Goal: Transaction & Acquisition: Book appointment/travel/reservation

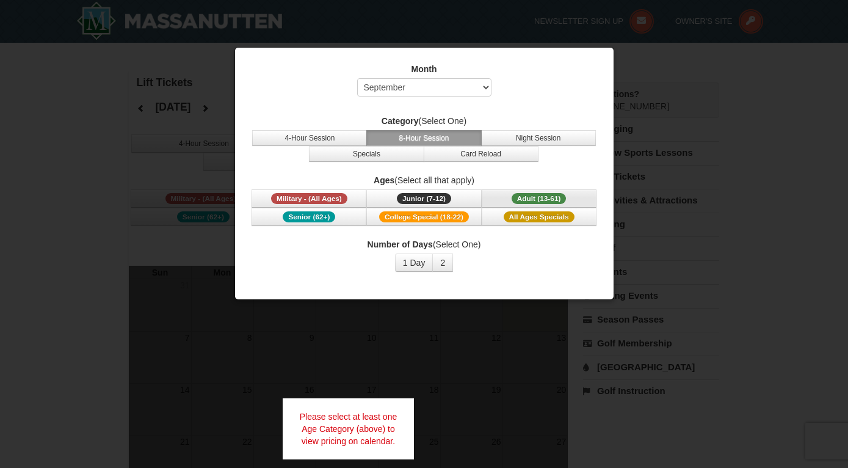
click at [493, 200] on button "Adult (13-61) (13 - 61)" at bounding box center [539, 198] width 115 height 18
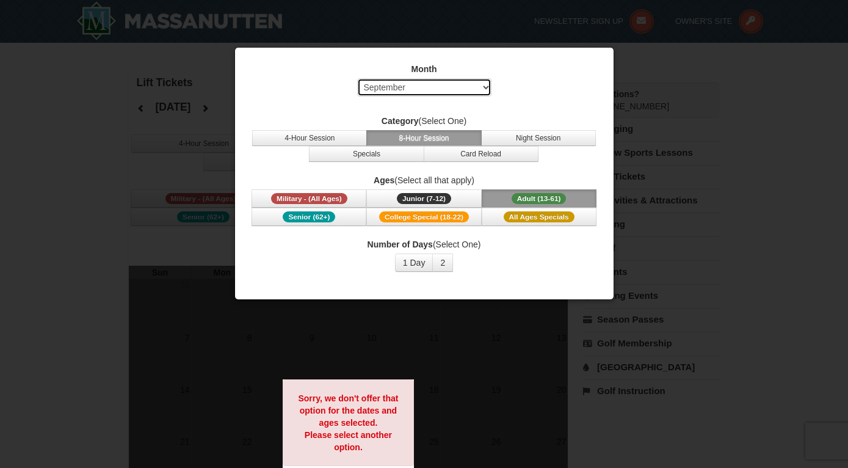
select select "12"
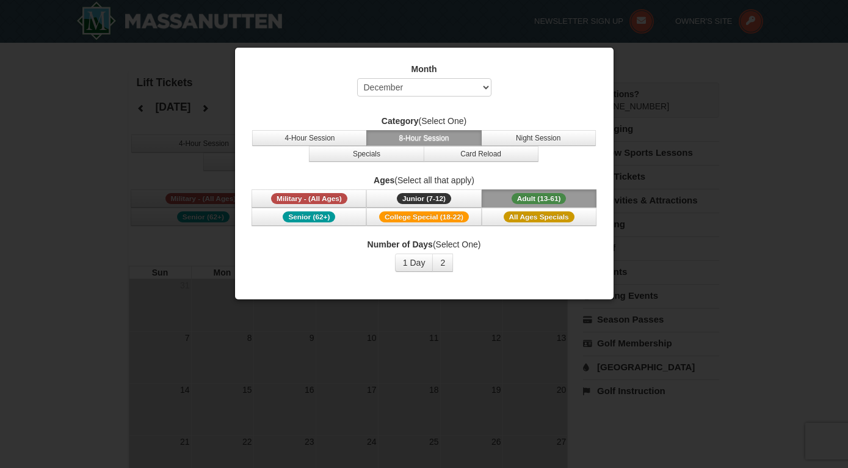
click at [414, 141] on button "8-Hour Session" at bounding box center [423, 138] width 115 height 16
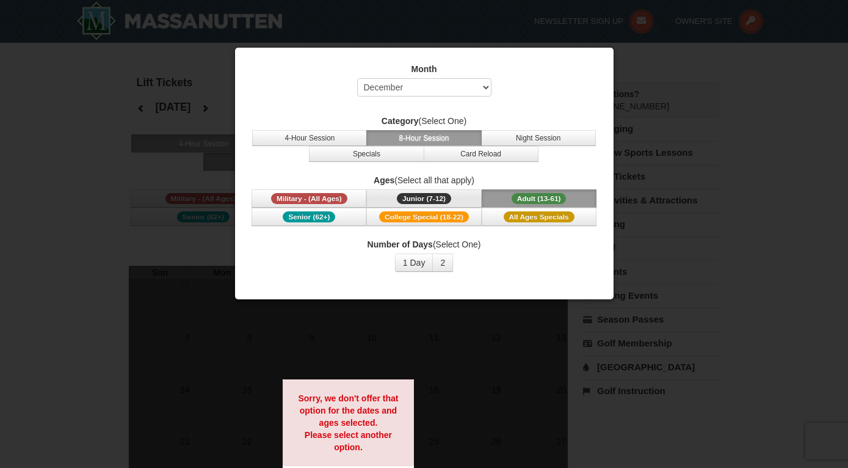
click at [406, 194] on span "Junior (7-12)" at bounding box center [424, 198] width 54 height 11
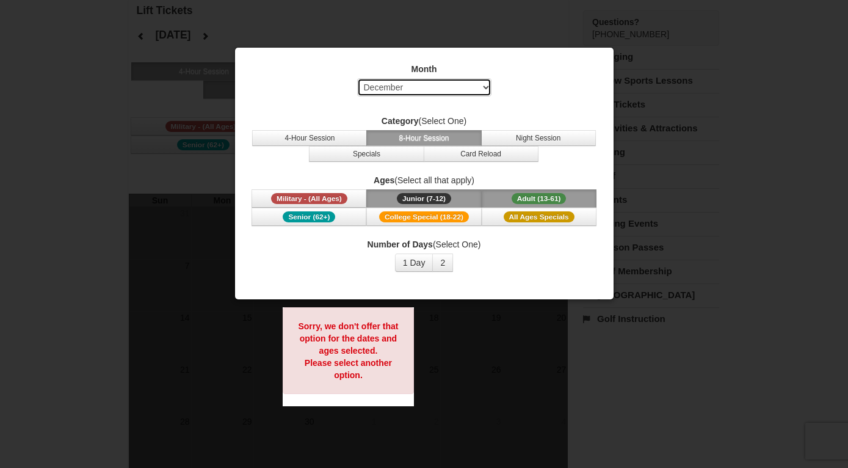
scroll to position [76, 0]
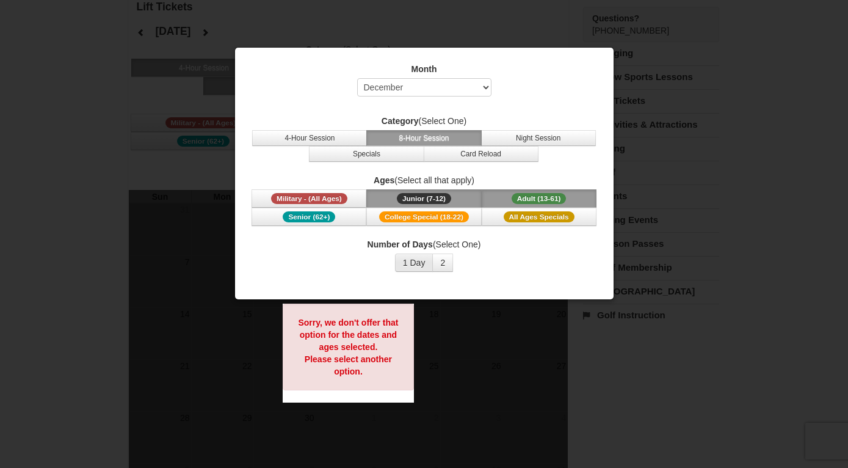
click at [412, 256] on button "1 Day" at bounding box center [414, 262] width 38 height 18
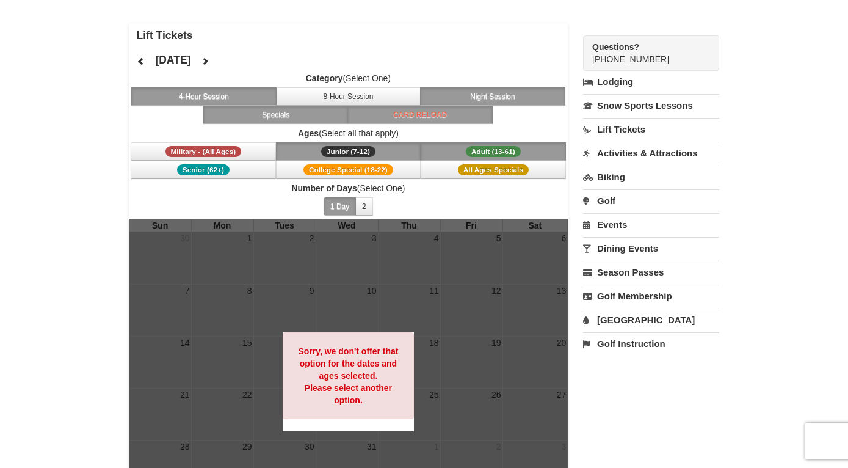
scroll to position [38, 0]
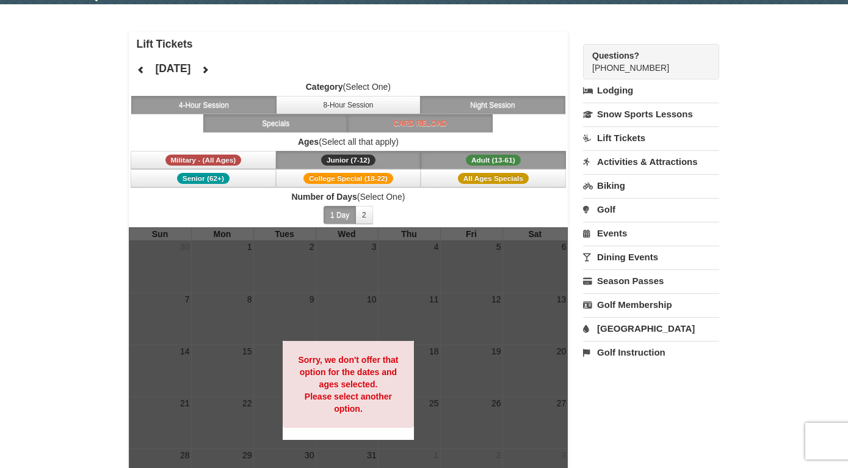
click at [246, 121] on button "Specials" at bounding box center [275, 123] width 145 height 18
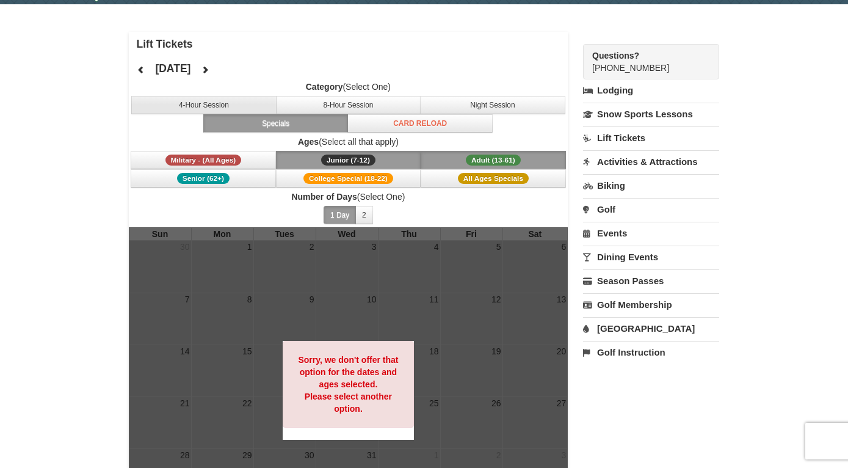
click at [250, 109] on button "4-Hour Session" at bounding box center [203, 105] width 145 height 18
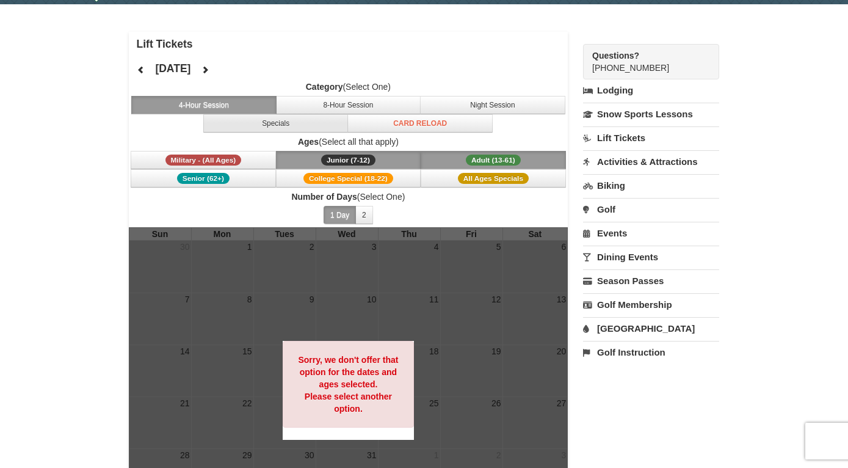
click at [319, 121] on button "Specials" at bounding box center [275, 123] width 145 height 18
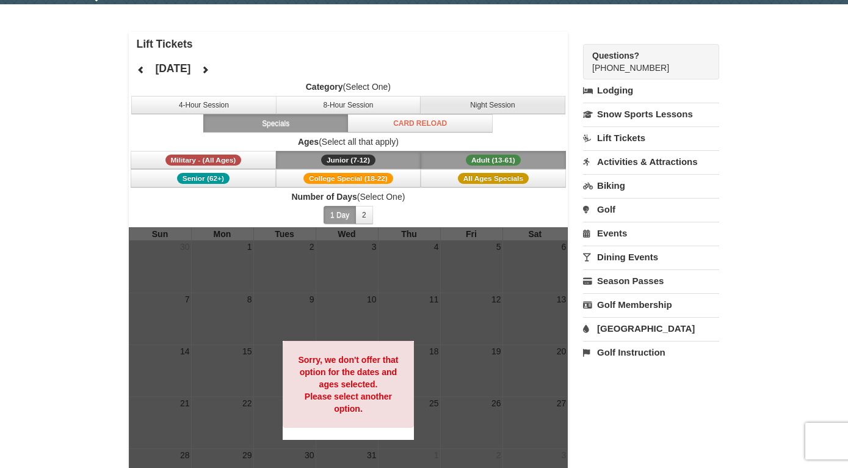
click at [484, 111] on button "Night Session" at bounding box center [492, 105] width 145 height 18
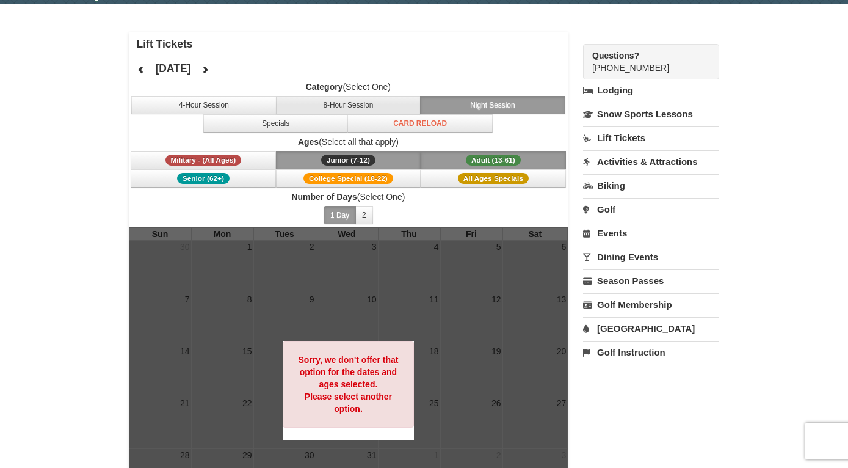
click at [374, 110] on button "8-Hour Session" at bounding box center [348, 105] width 145 height 18
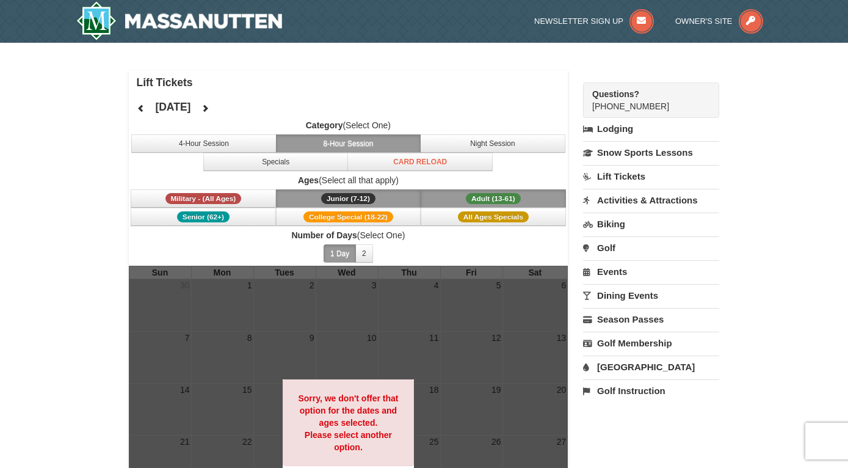
scroll to position [0, 0]
click at [616, 177] on link "Lift Tickets" at bounding box center [651, 176] width 136 height 23
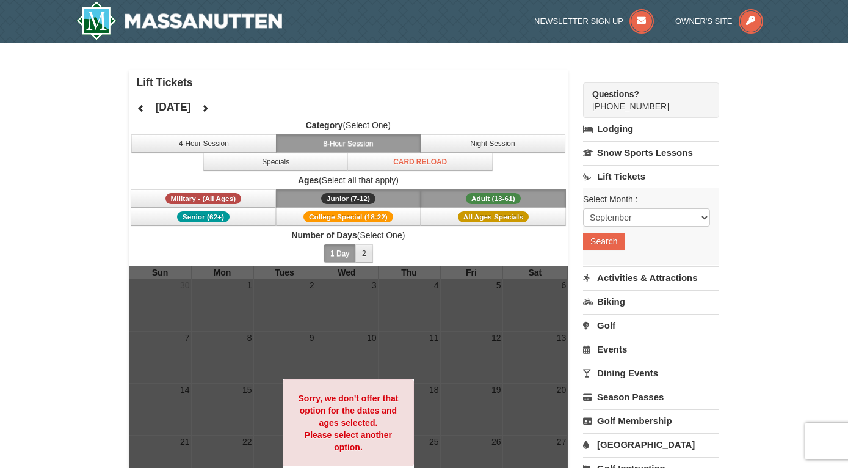
click at [367, 247] on button "2" at bounding box center [365, 253] width 18 height 18
click at [339, 252] on button "1 Day" at bounding box center [340, 253] width 32 height 18
click at [339, 214] on span "College Special (18-22)" at bounding box center [349, 216] width 90 height 11
click at [461, 214] on span "All Ages Specials" at bounding box center [493, 216] width 71 height 11
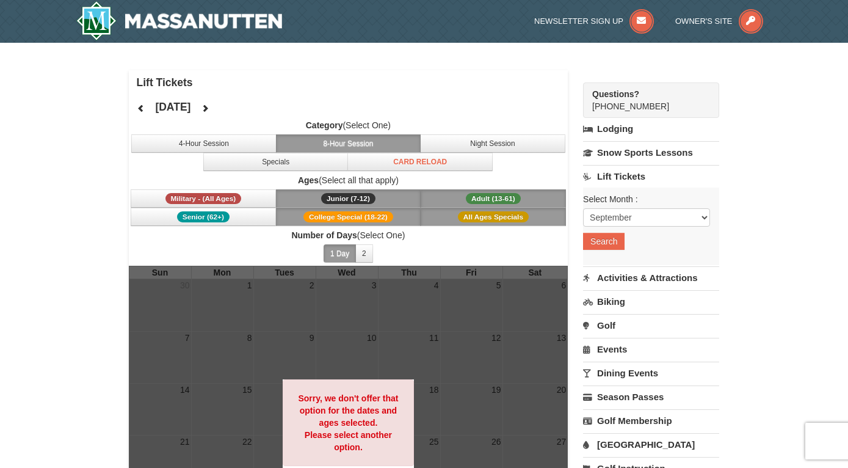
click at [455, 212] on button "All Ages Specials" at bounding box center [493, 217] width 145 height 18
click at [405, 217] on button "College Special (18-22)" at bounding box center [348, 217] width 145 height 18
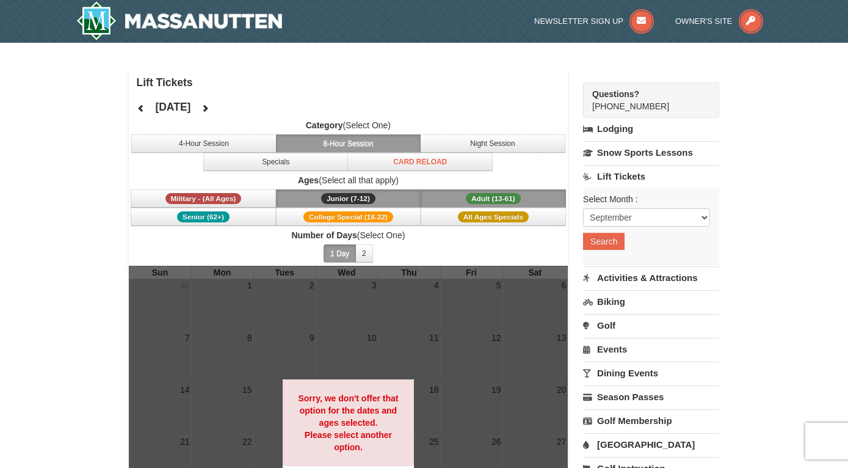
click at [560, 96] on div "December 2025 Category (Select One) 4-Hour Session 8-Hour Session Night Session…" at bounding box center [349, 180] width 440 height 171
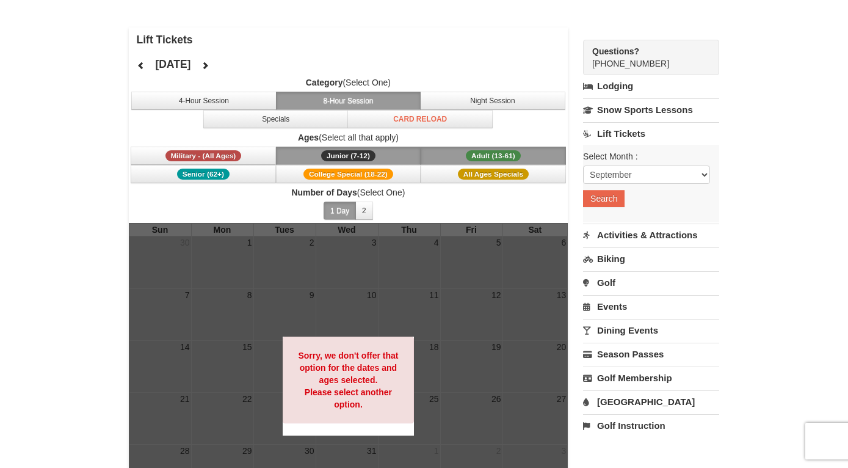
scroll to position [43, 0]
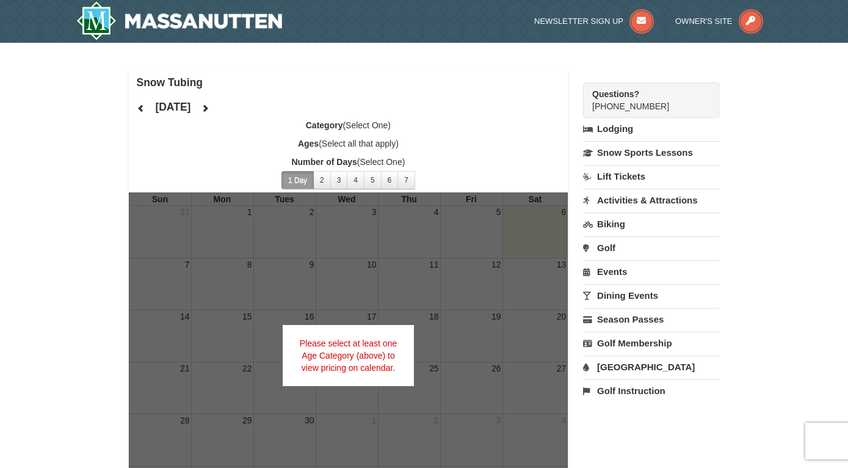
click at [210, 105] on icon at bounding box center [205, 108] width 9 height 9
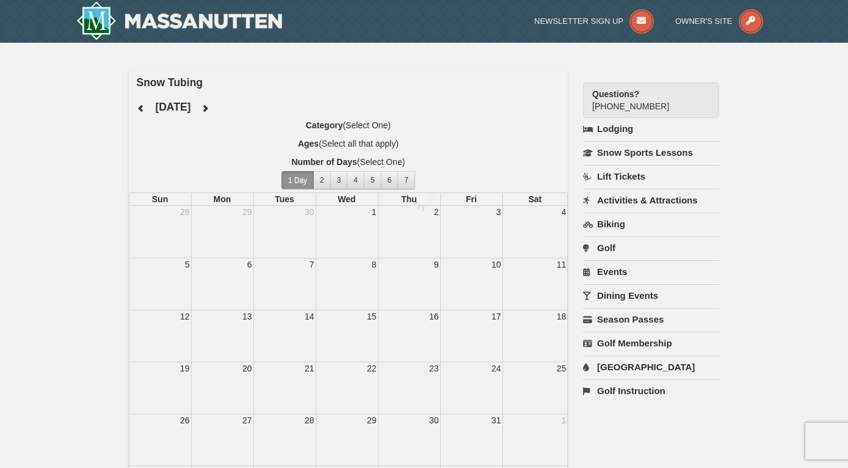
click at [253, 105] on div at bounding box center [424, 234] width 848 height 468
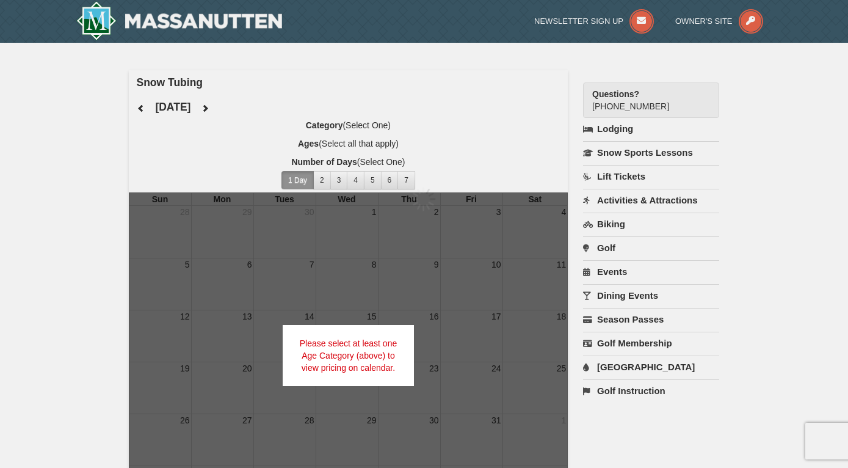
click at [253, 105] on div at bounding box center [424, 234] width 848 height 468
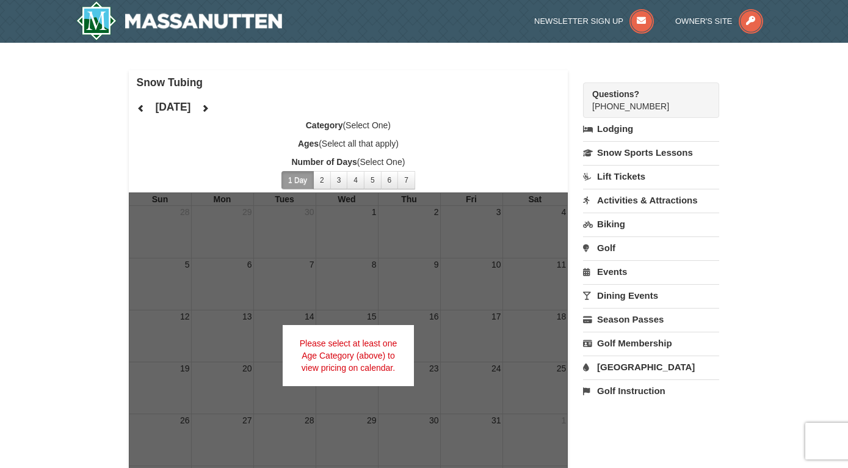
click at [210, 110] on icon at bounding box center [205, 108] width 9 height 9
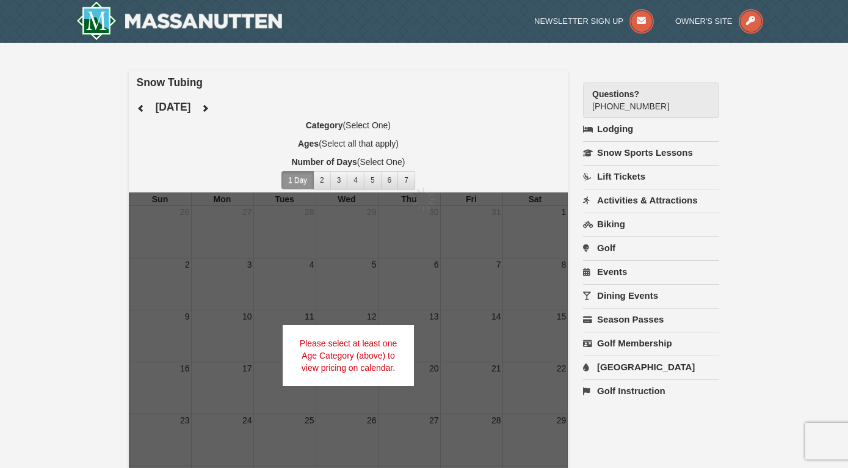
click at [239, 110] on div at bounding box center [424, 234] width 848 height 468
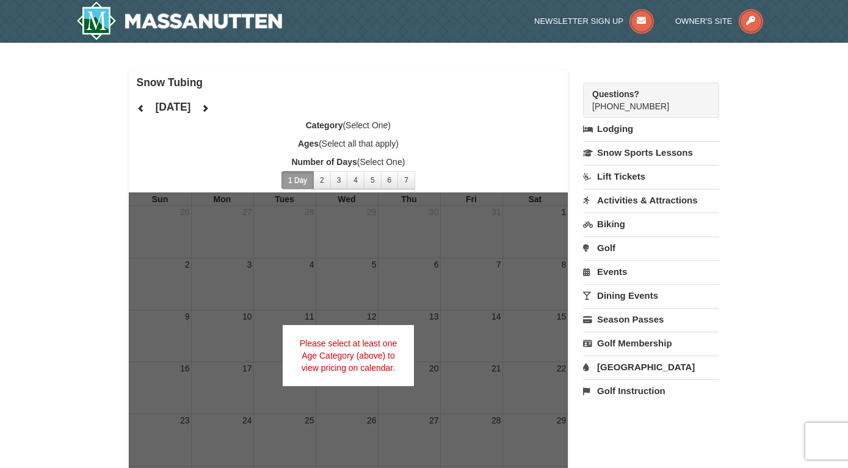
click at [210, 107] on icon at bounding box center [205, 108] width 9 height 9
click at [301, 180] on button "1 Day" at bounding box center [298, 180] width 32 height 18
click at [338, 138] on label "Ages (Select all that apply)" at bounding box center [349, 143] width 440 height 12
click at [376, 128] on label "Category (Select One)" at bounding box center [349, 125] width 440 height 12
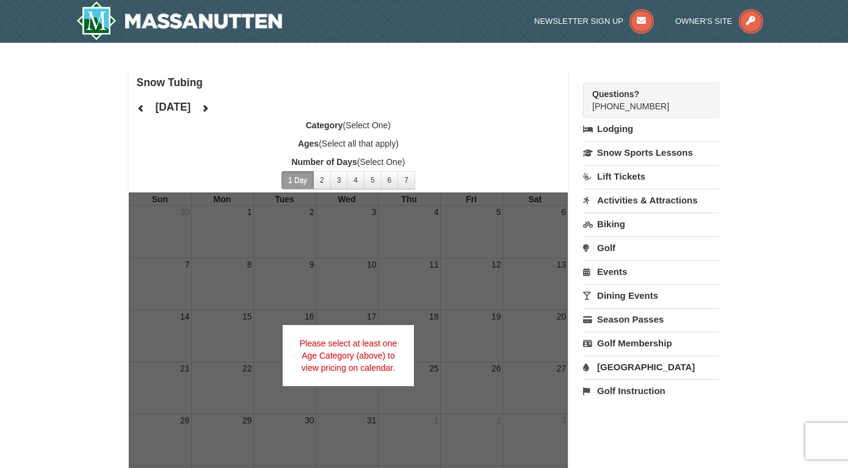
click at [376, 140] on label "Ages (Select all that apply)" at bounding box center [349, 143] width 440 height 12
click at [376, 143] on label "Ages (Select all that apply)" at bounding box center [349, 143] width 440 height 12
click at [448, 143] on label "Ages (Select all that apply)" at bounding box center [349, 143] width 440 height 12
